Goal: Task Accomplishment & Management: Complete application form

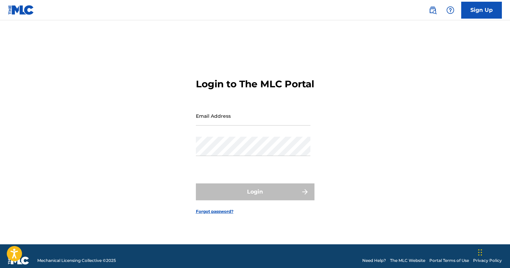
click at [223, 112] on form "Login to The MLC Portal Email Address Password Login Forgot password?" at bounding box center [255, 140] width 119 height 207
type input "[EMAIL_ADDRESS][DOMAIN_NAME]"
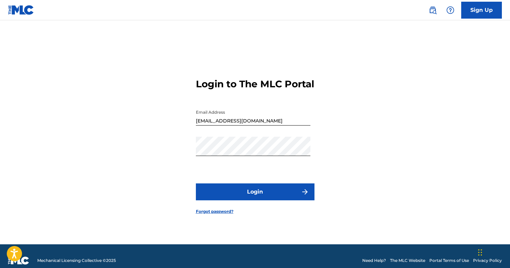
click at [254, 200] on button "Login" at bounding box center [255, 192] width 119 height 17
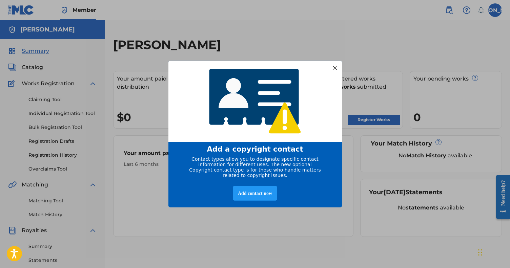
click at [335, 65] on div at bounding box center [334, 67] width 9 height 9
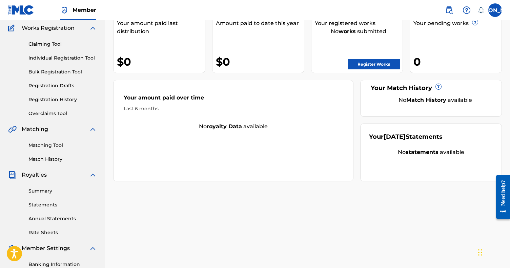
scroll to position [55, 0]
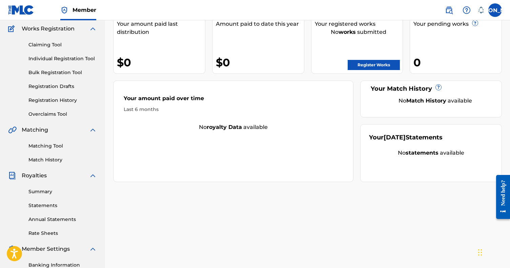
click at [61, 193] on link "Summary" at bounding box center [62, 191] width 68 height 7
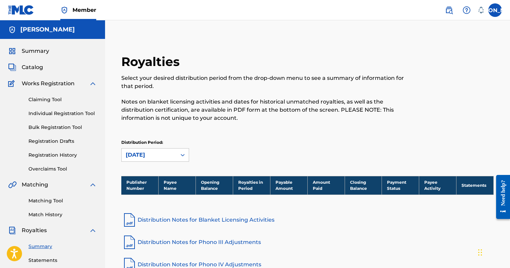
click at [41, 65] on span "Catalog" at bounding box center [32, 67] width 21 height 8
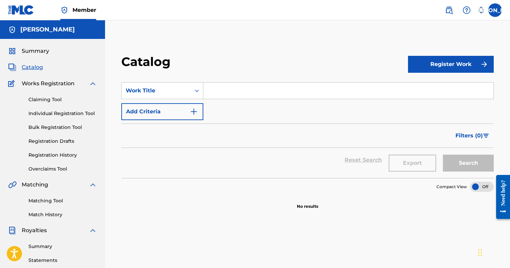
click at [47, 59] on div "Summary Catalog Works Registration Claiming Tool Individual Registration Tool B…" at bounding box center [52, 213] width 105 height 349
click at [41, 54] on span "Summary" at bounding box center [35, 51] width 27 height 8
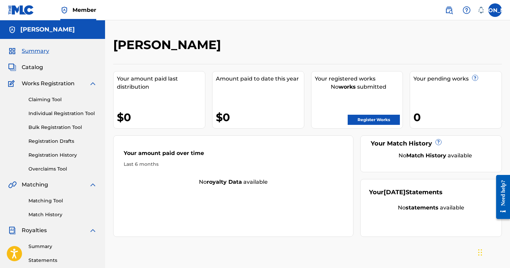
click at [361, 117] on link "Register Works" at bounding box center [374, 120] width 52 height 10
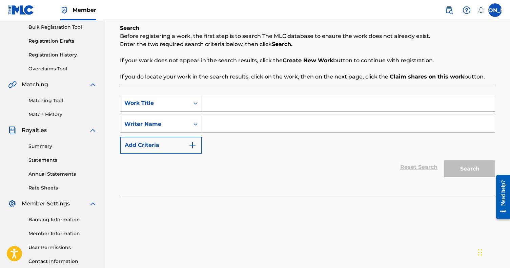
scroll to position [99, 0]
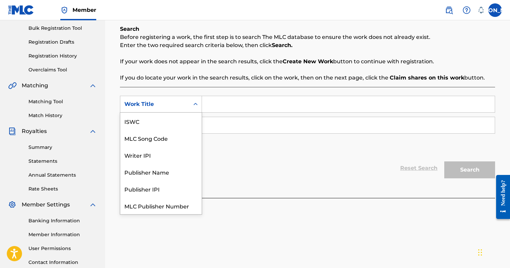
click at [163, 108] on div "Work Title" at bounding box center [154, 104] width 61 height 8
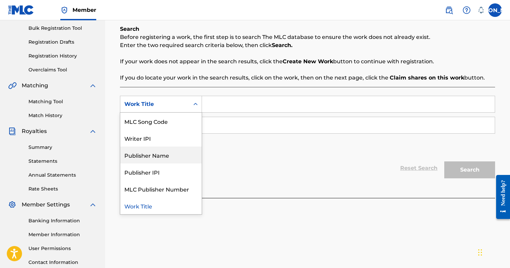
click at [284, 175] on div "Reset Search Search" at bounding box center [307, 168] width 375 height 27
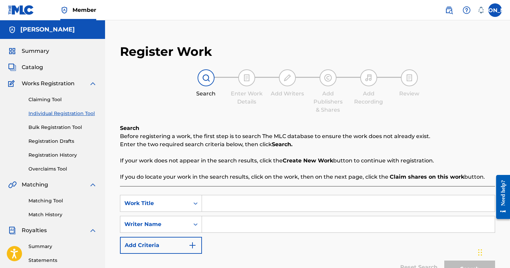
scroll to position [0, 0]
